Goal: Task Accomplishment & Management: Manage account settings

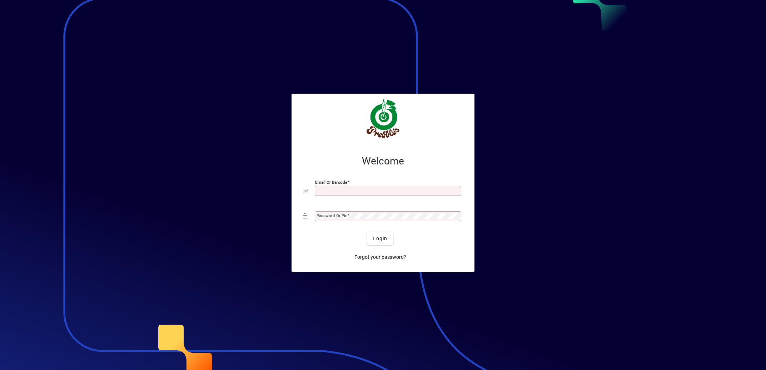
click at [361, 192] on input "Email or Barcode" at bounding box center [388, 191] width 144 height 6
type input "**********"
click at [331, 109] on div at bounding box center [383, 118] width 172 height 39
click at [351, 213] on div "Password or Pin" at bounding box center [388, 216] width 146 height 10
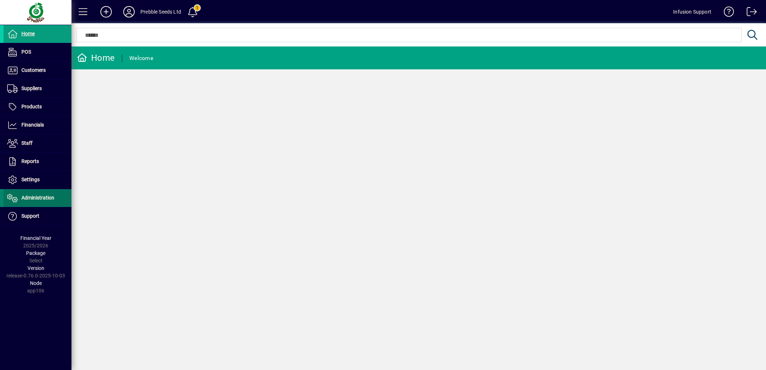
click at [39, 199] on span "Administration" at bounding box center [37, 198] width 33 height 6
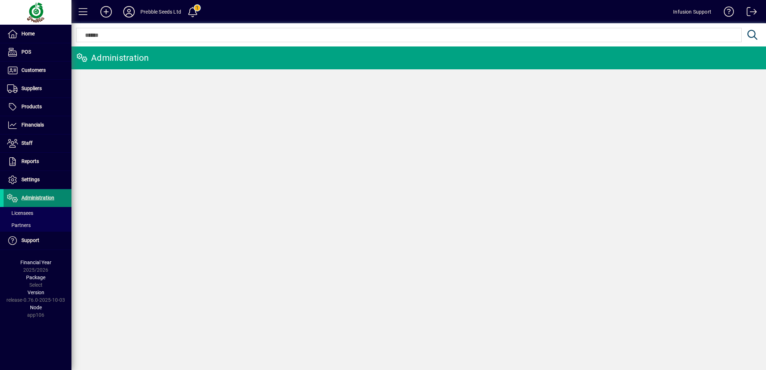
click at [41, 200] on span "Administration" at bounding box center [37, 198] width 33 height 6
click at [26, 178] on span "Settings" at bounding box center [30, 179] width 18 height 6
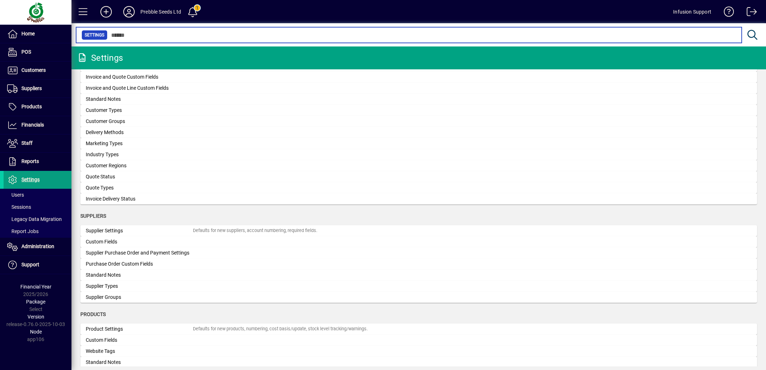
scroll to position [605, 0]
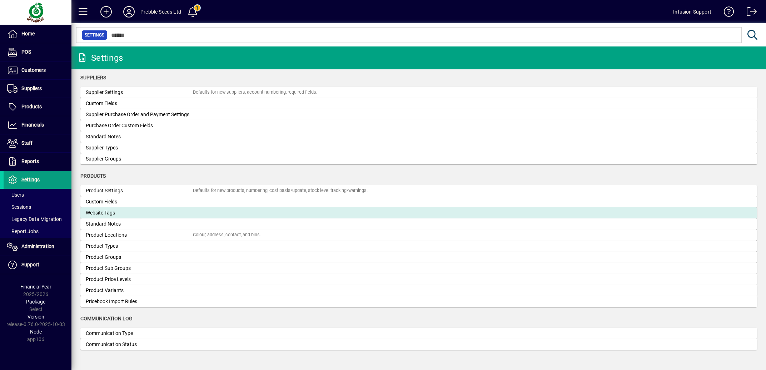
click at [146, 214] on div "Website Tags" at bounding box center [139, 213] width 107 height 8
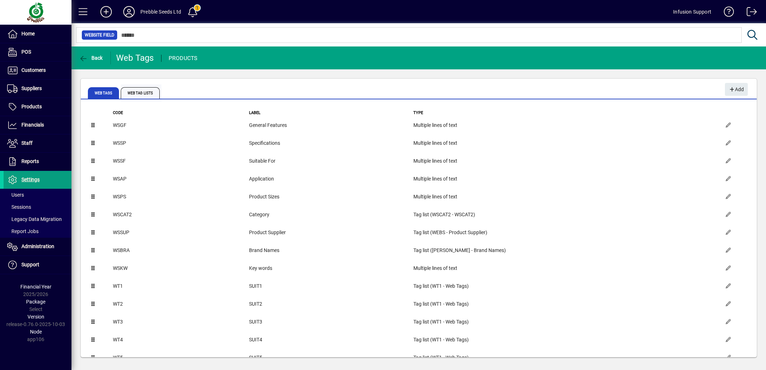
click at [150, 93] on span "Web Tag Lists" at bounding box center [140, 92] width 39 height 11
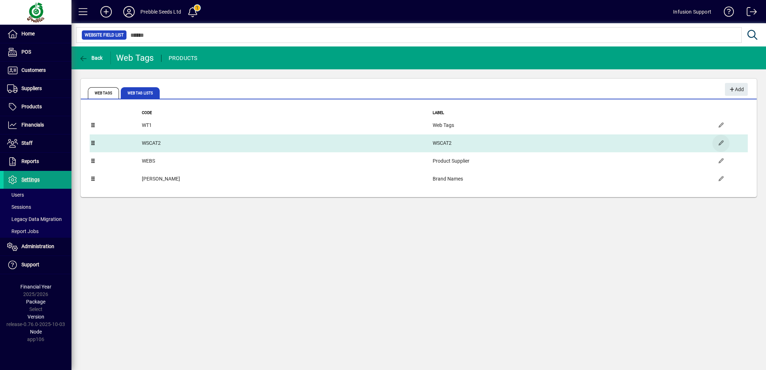
click at [721, 141] on span "button" at bounding box center [720, 143] width 17 height 17
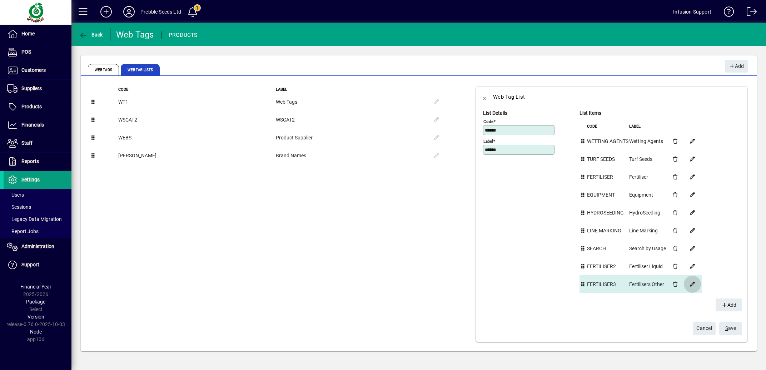
click at [685, 285] on span "button" at bounding box center [692, 283] width 17 height 17
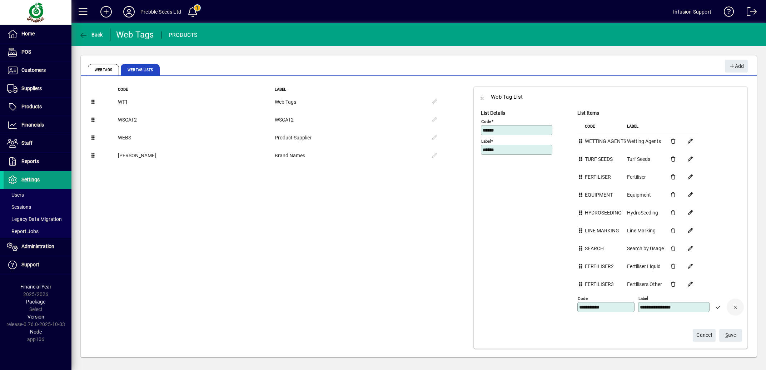
click at [726, 307] on span "button" at bounding box center [734, 306] width 17 height 17
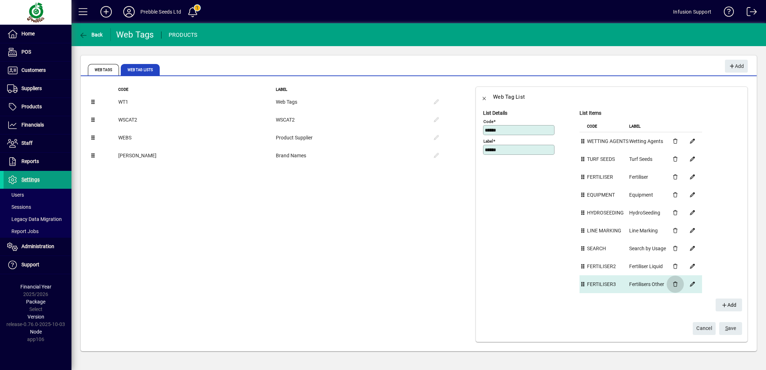
click at [669, 283] on span "button" at bounding box center [674, 283] width 17 height 17
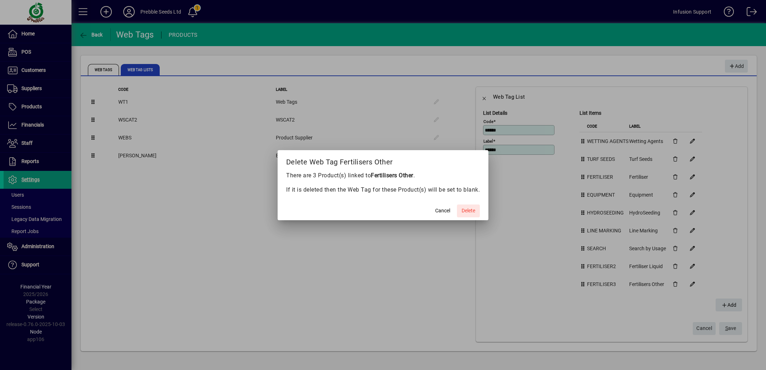
click at [471, 210] on span "Delete" at bounding box center [468, 211] width 14 height 8
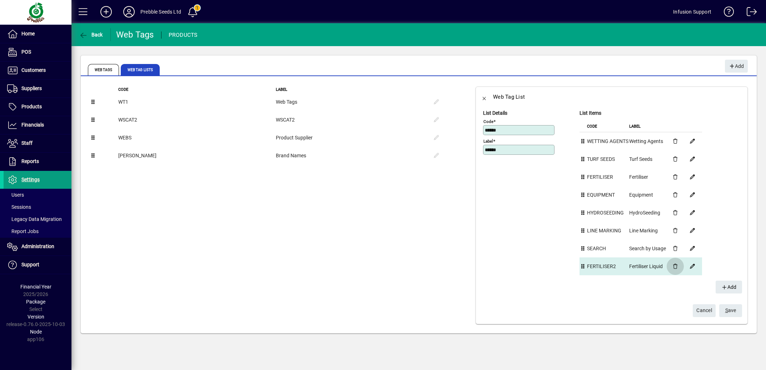
click at [668, 269] on span "button" at bounding box center [674, 266] width 17 height 17
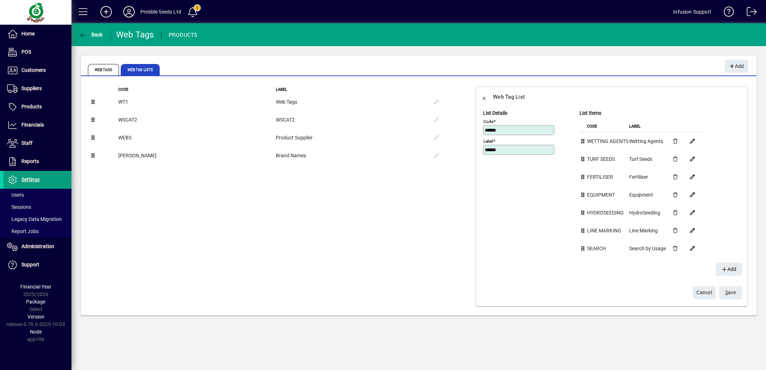
click at [725, 291] on span "S ave" at bounding box center [730, 292] width 11 height 12
